Goal: Information Seeking & Learning: Learn about a topic

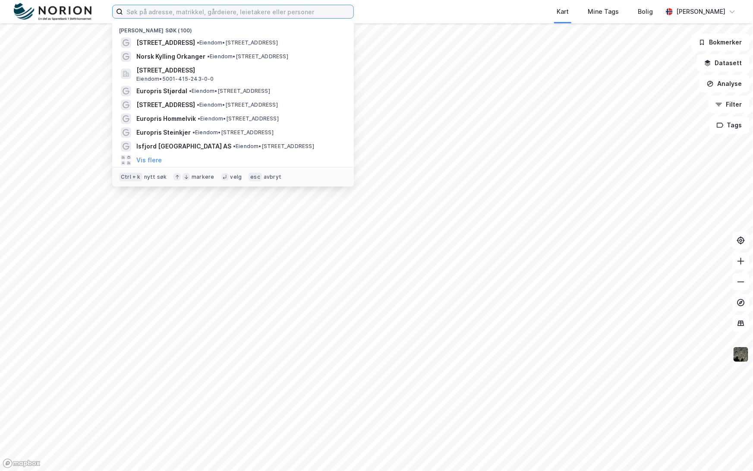
click at [305, 16] on input at bounding box center [238, 11] width 230 height 13
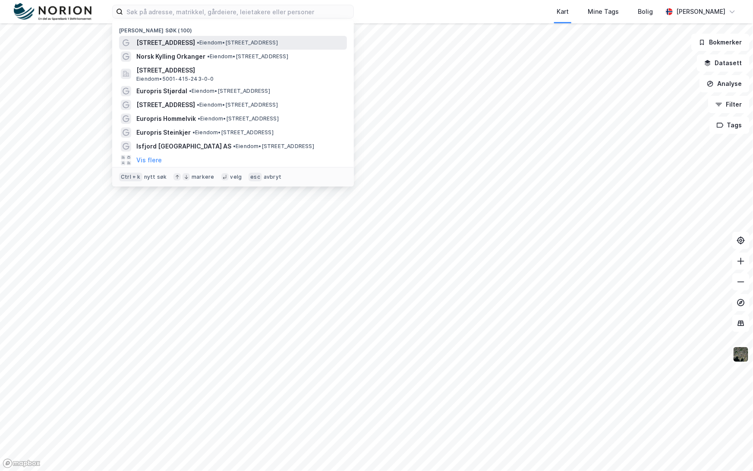
click at [278, 42] on span "• Eiendom • [STREET_ADDRESS]" at bounding box center [237, 42] width 81 height 7
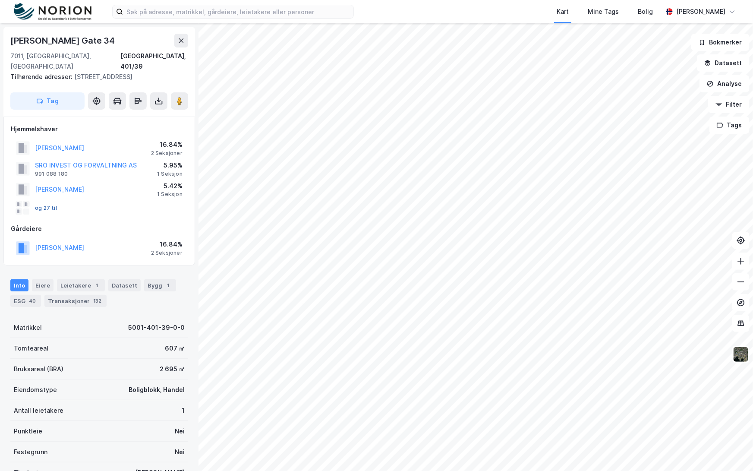
click at [0, 0] on button "og 27 til" at bounding box center [0, 0] width 0 height 0
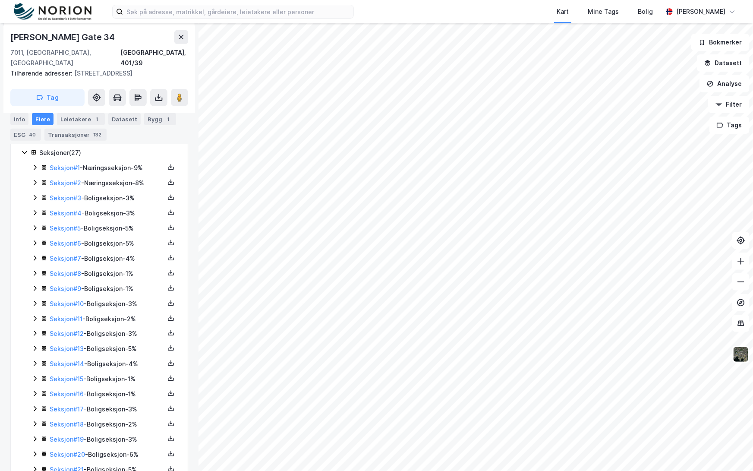
scroll to position [319, 0]
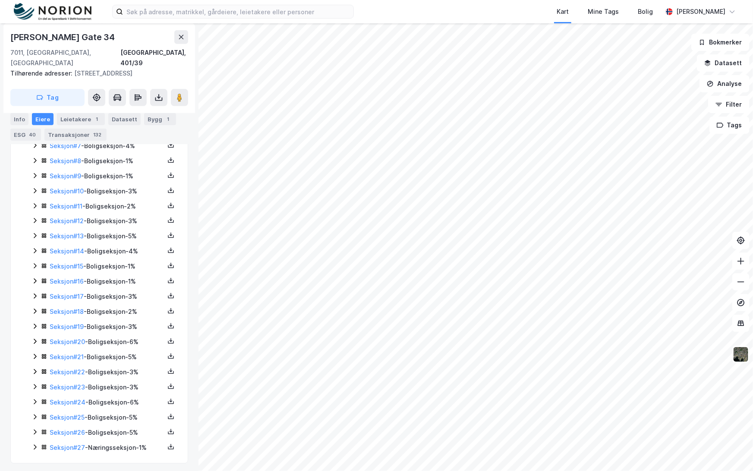
click at [35, 444] on icon at bounding box center [34, 447] width 7 height 7
click at [71, 414] on link "Seksjon # 27" at bounding box center [67, 417] width 35 height 7
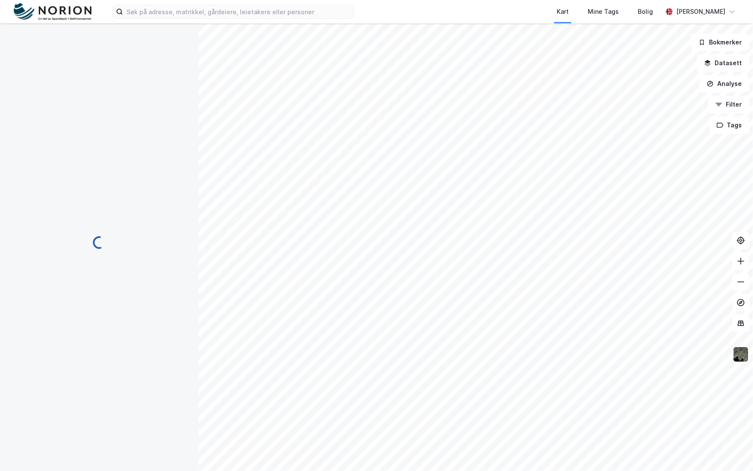
scroll to position [17, 0]
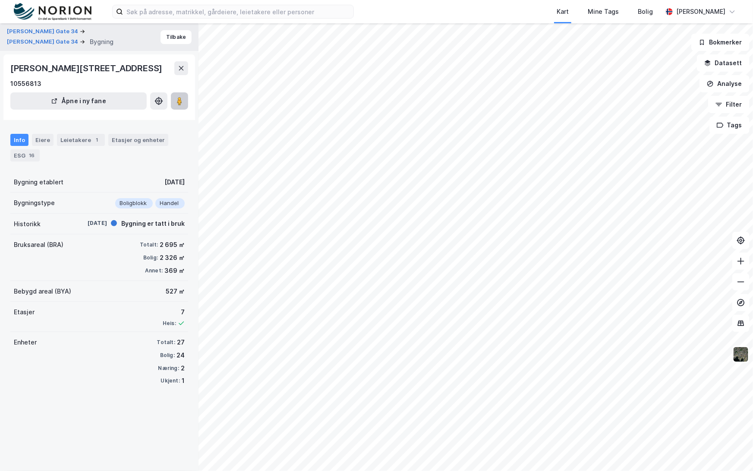
click at [183, 110] on button at bounding box center [179, 100] width 17 height 17
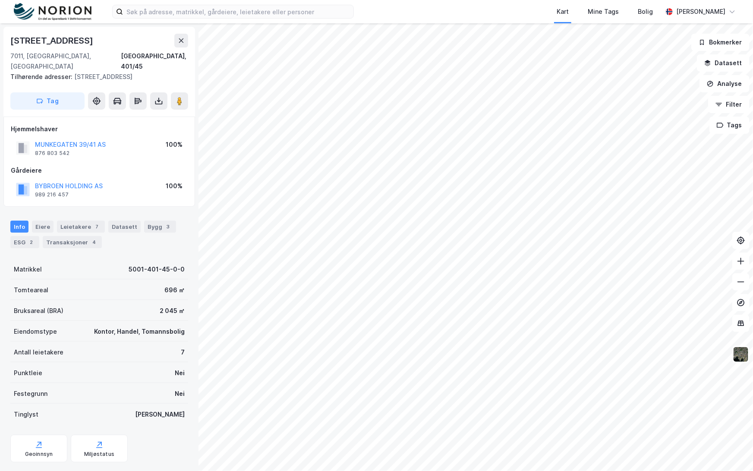
scroll to position [17, 0]
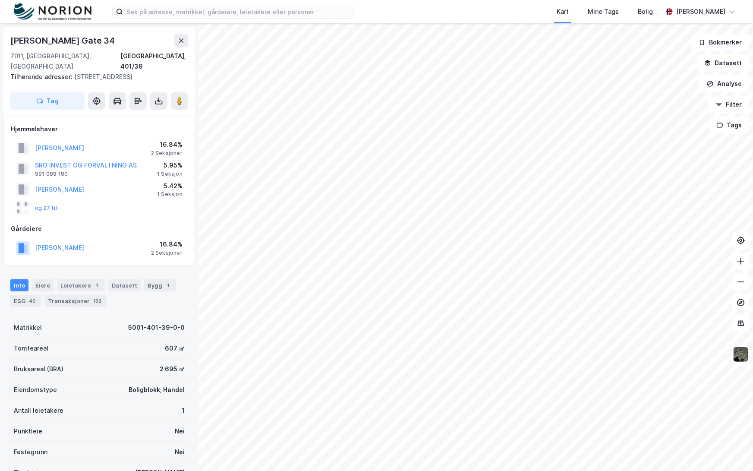
scroll to position [17, 0]
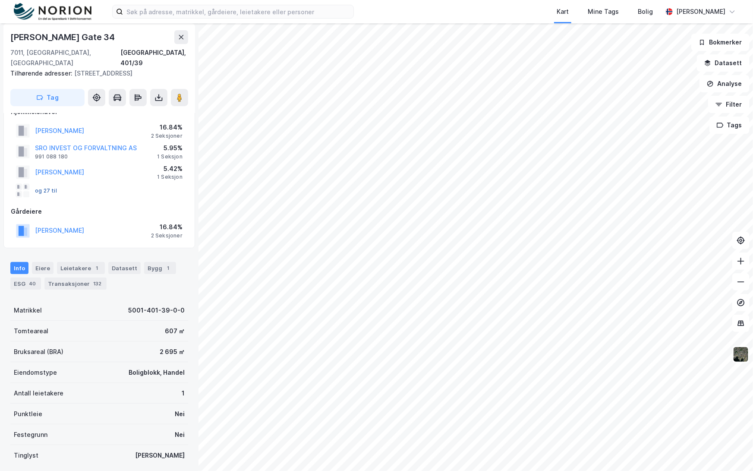
click at [0, 0] on button "og 27 til" at bounding box center [0, 0] width 0 height 0
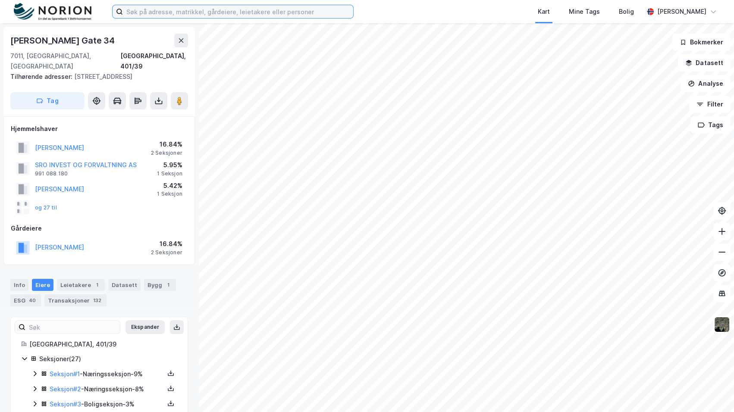
click at [225, 18] on input at bounding box center [238, 11] width 230 height 13
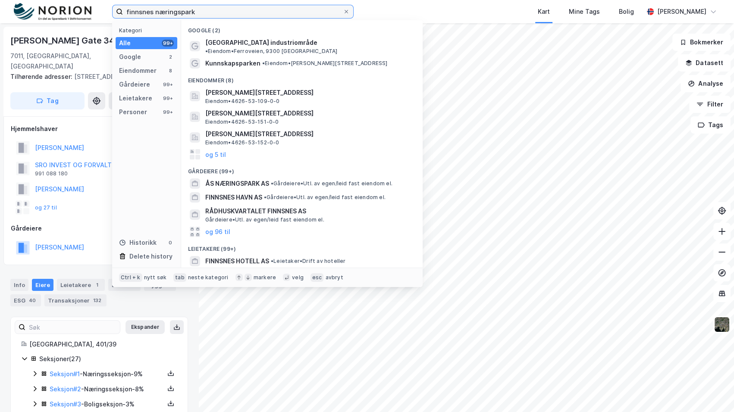
type input "finnsnes næringspark"
click at [198, 31] on div "Google (2) [GEOGRAPHIC_DATA] industriområde • Eiendom • Ferroveien, 9300 Finnsn…" at bounding box center [302, 144] width 242 height 248
